Goal: Task Accomplishment & Management: Manage account settings

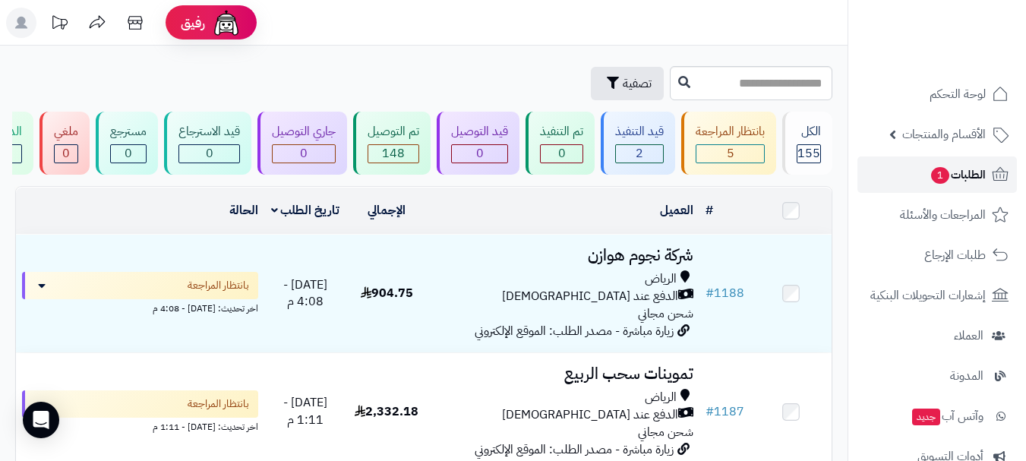
click at [954, 176] on span "الطلبات 1" at bounding box center [958, 174] width 56 height 21
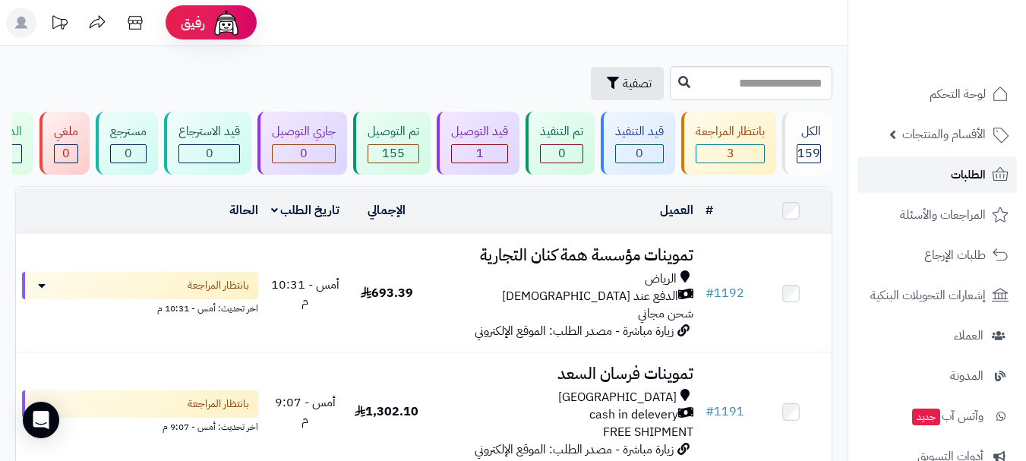
click at [943, 167] on link "الطلبات" at bounding box center [938, 174] width 160 height 36
click at [931, 179] on link "الطلبات" at bounding box center [938, 174] width 160 height 36
click at [935, 182] on link "الطلبات" at bounding box center [938, 174] width 160 height 36
click at [968, 185] on link "الطلبات" at bounding box center [938, 174] width 160 height 36
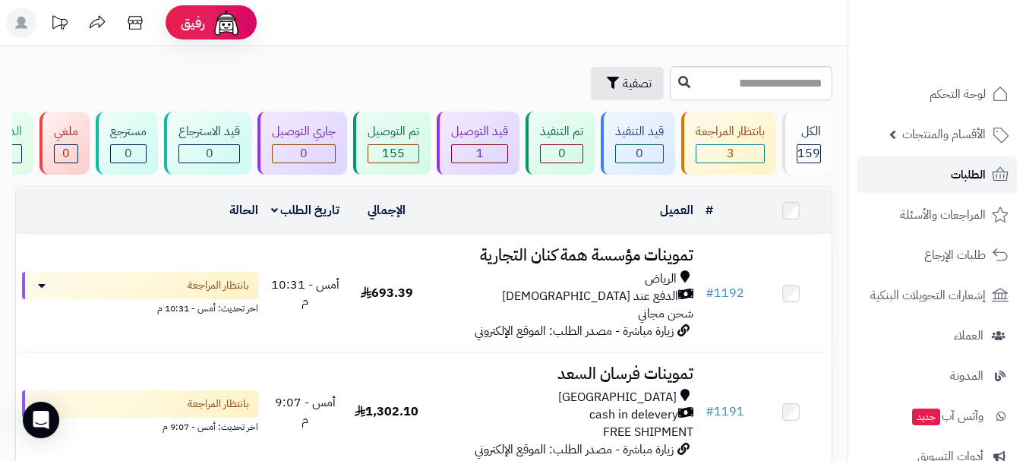
click at [965, 188] on link "الطلبات" at bounding box center [938, 174] width 160 height 36
click at [930, 175] on link "الطلبات" at bounding box center [938, 174] width 160 height 36
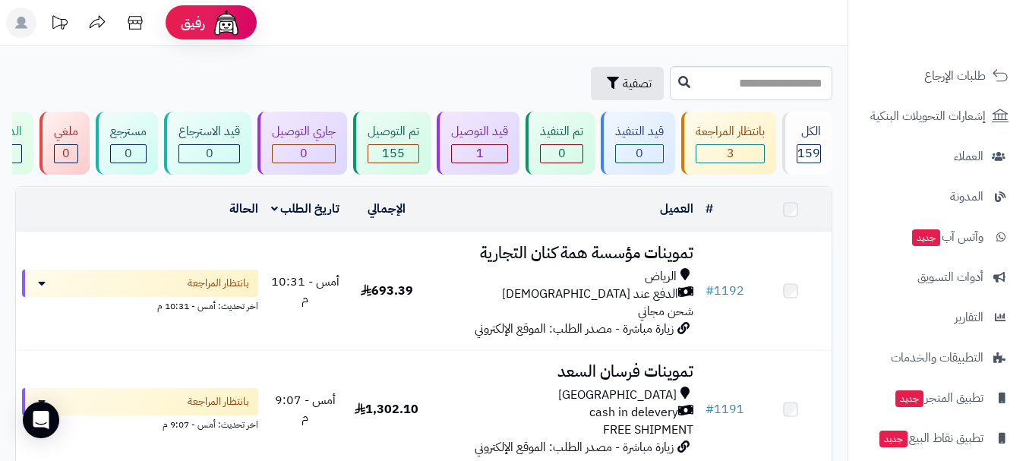
scroll to position [194, 0]
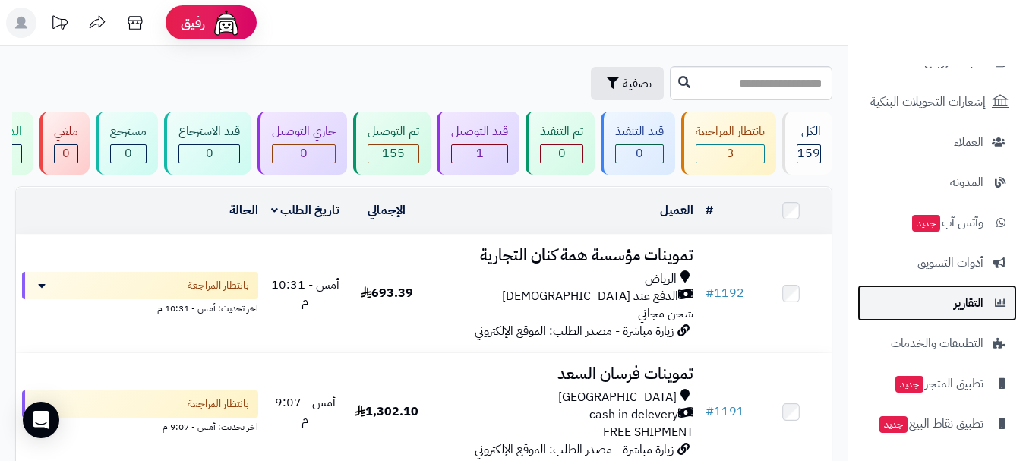
click at [954, 311] on span "التقارير" at bounding box center [969, 302] width 30 height 21
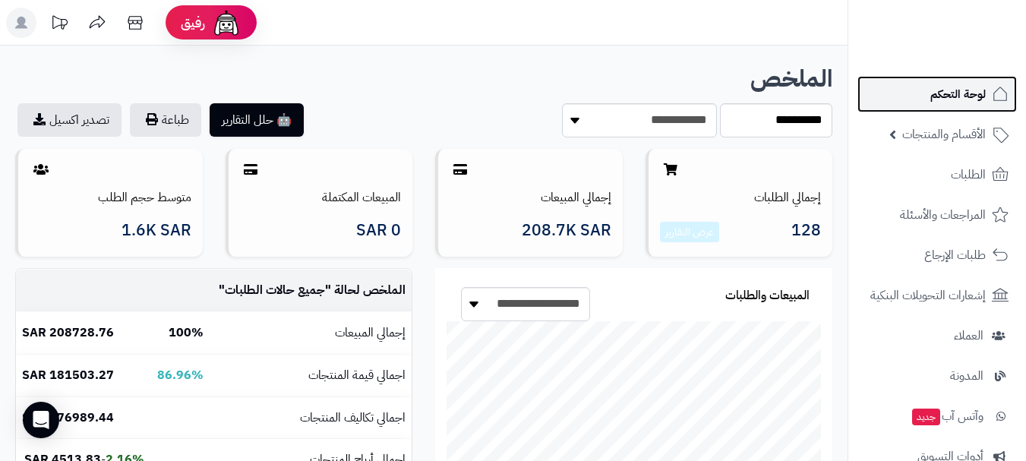
click at [966, 94] on span "لوحة التحكم" at bounding box center [958, 94] width 55 height 21
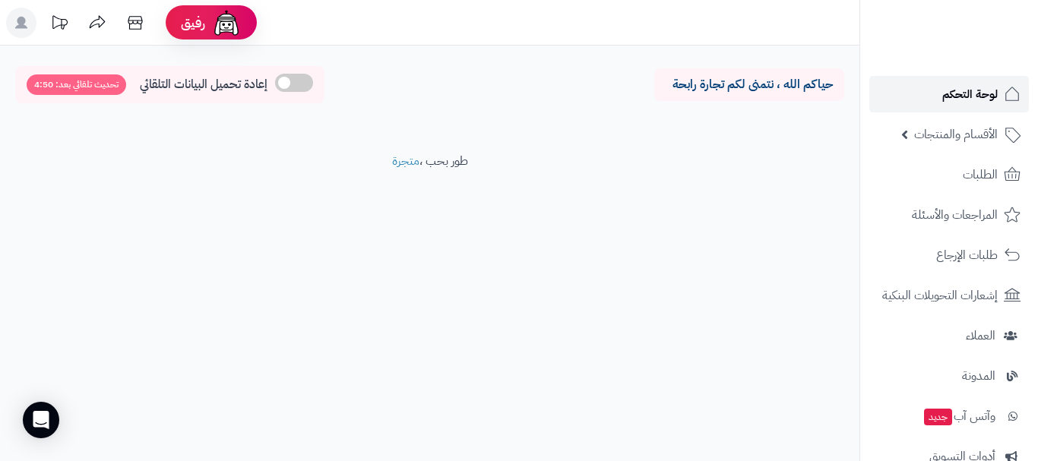
click at [940, 99] on link "لوحة التحكم" at bounding box center [949, 94] width 160 height 36
